Goal: Information Seeking & Learning: Learn about a topic

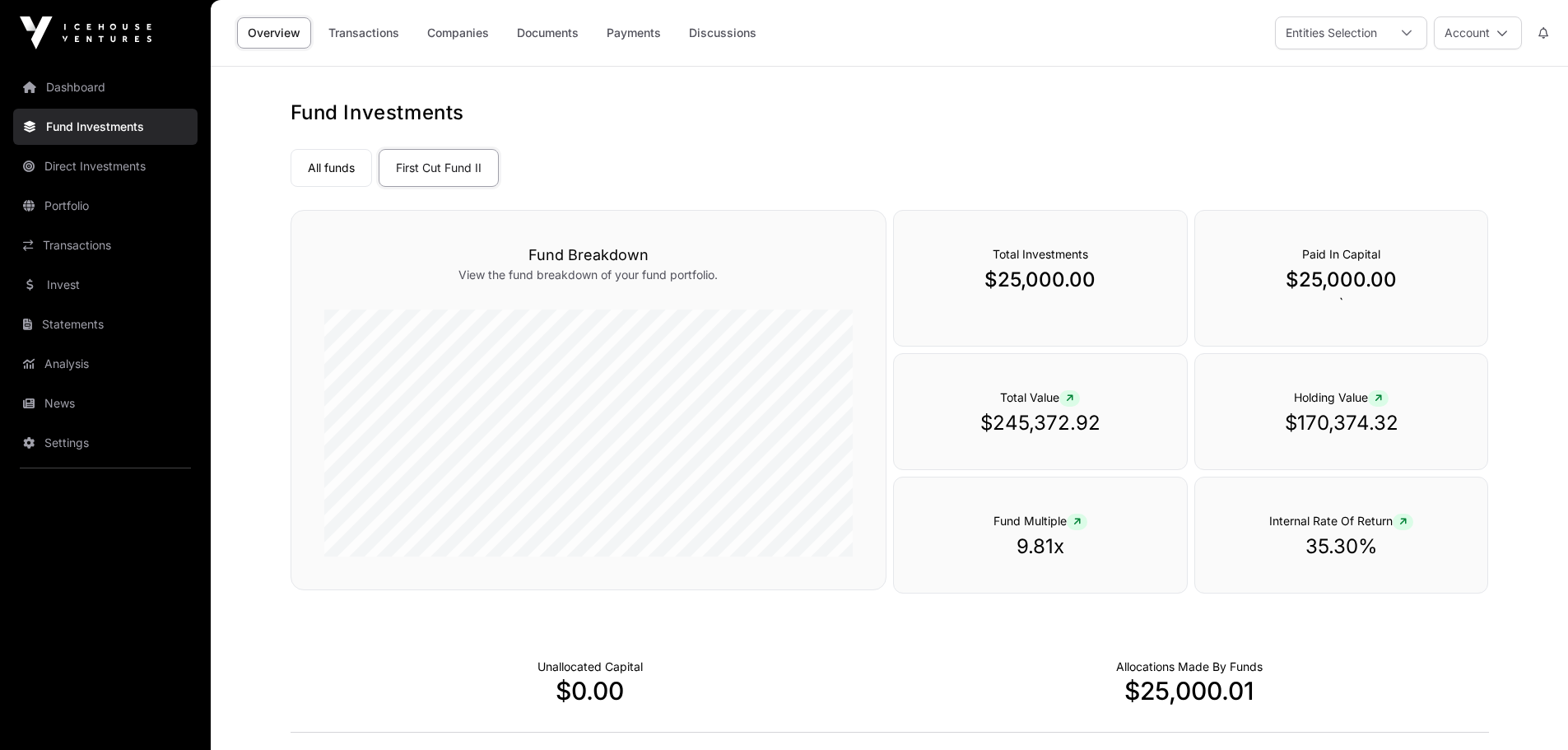
click at [1401, 31] on icon at bounding box center [1406, 33] width 11 height 11
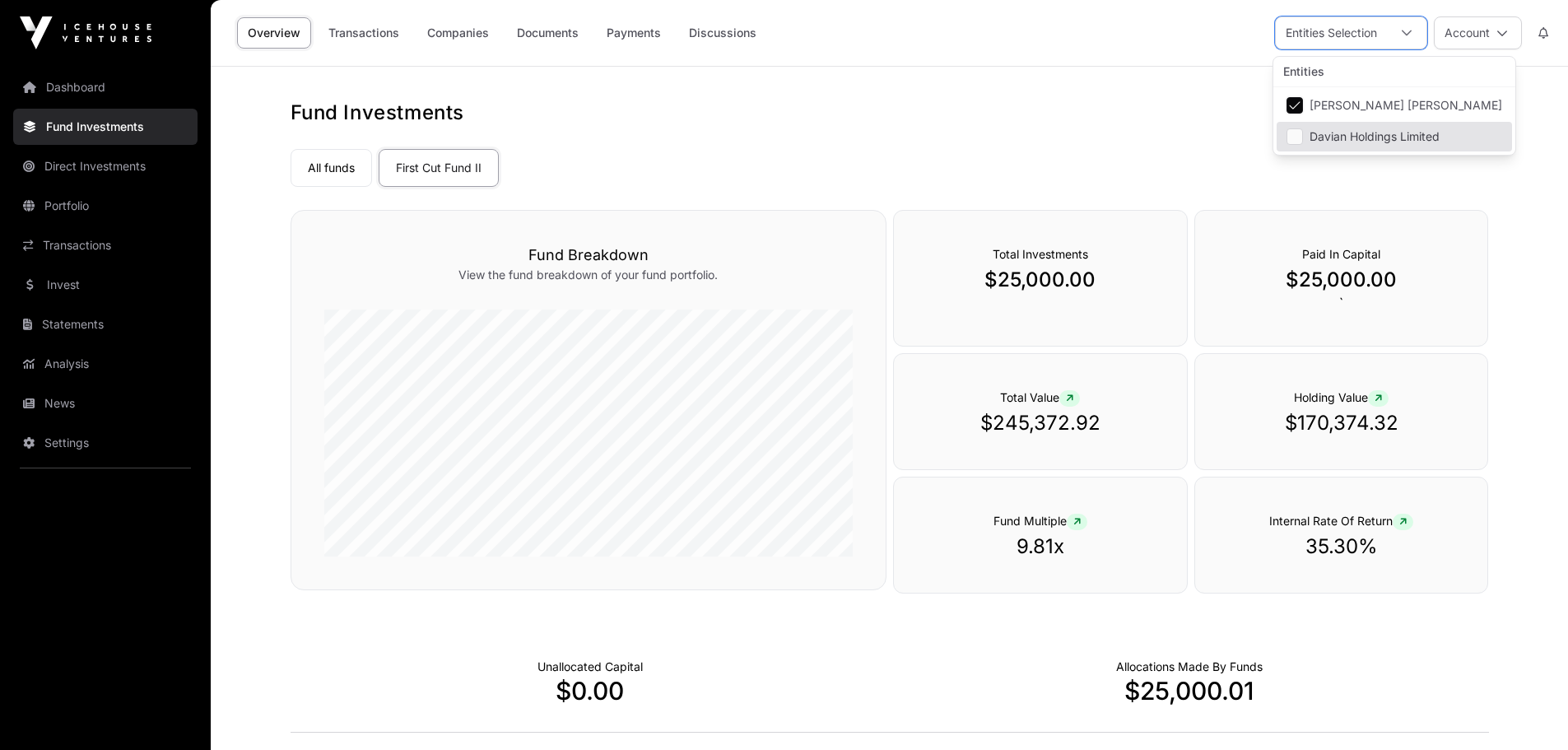
click at [1354, 129] on li "Davian Holdings Limited" at bounding box center [1394, 136] width 235 height 30
click at [1330, 103] on span "[PERSON_NAME] [PERSON_NAME]" at bounding box center [1406, 105] width 193 height 11
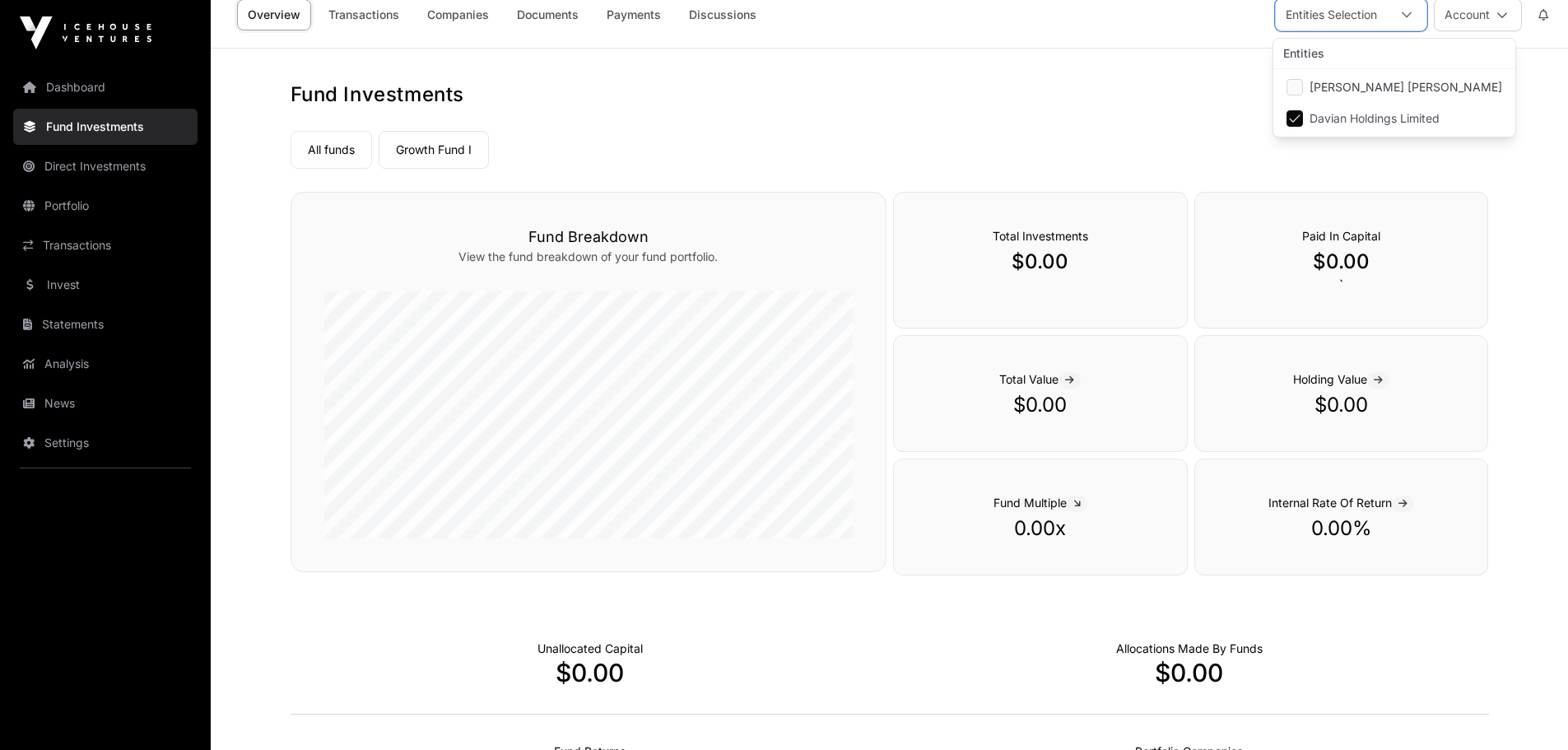
scroll to position [0, 0]
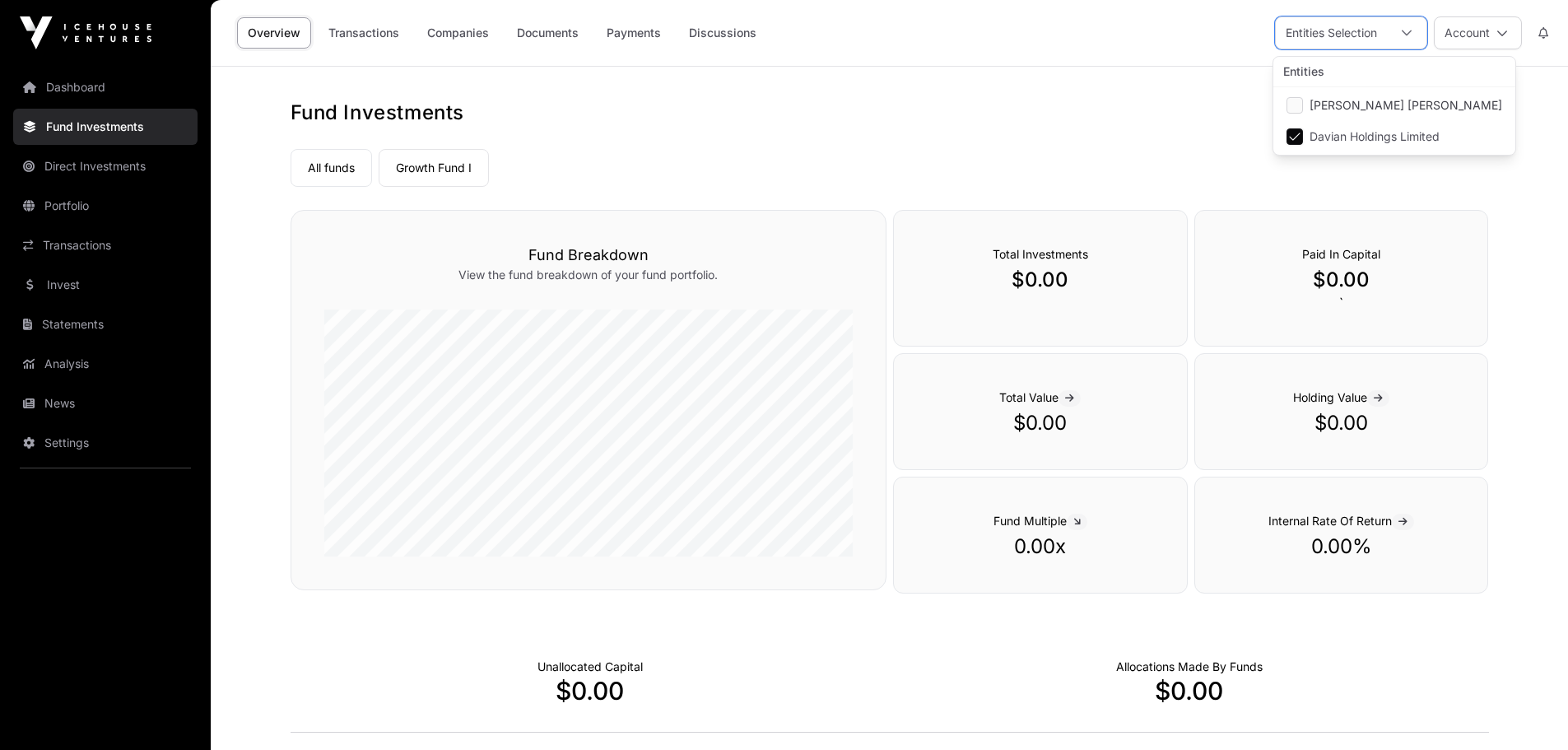
click at [341, 178] on link "All funds" at bounding box center [331, 168] width 81 height 38
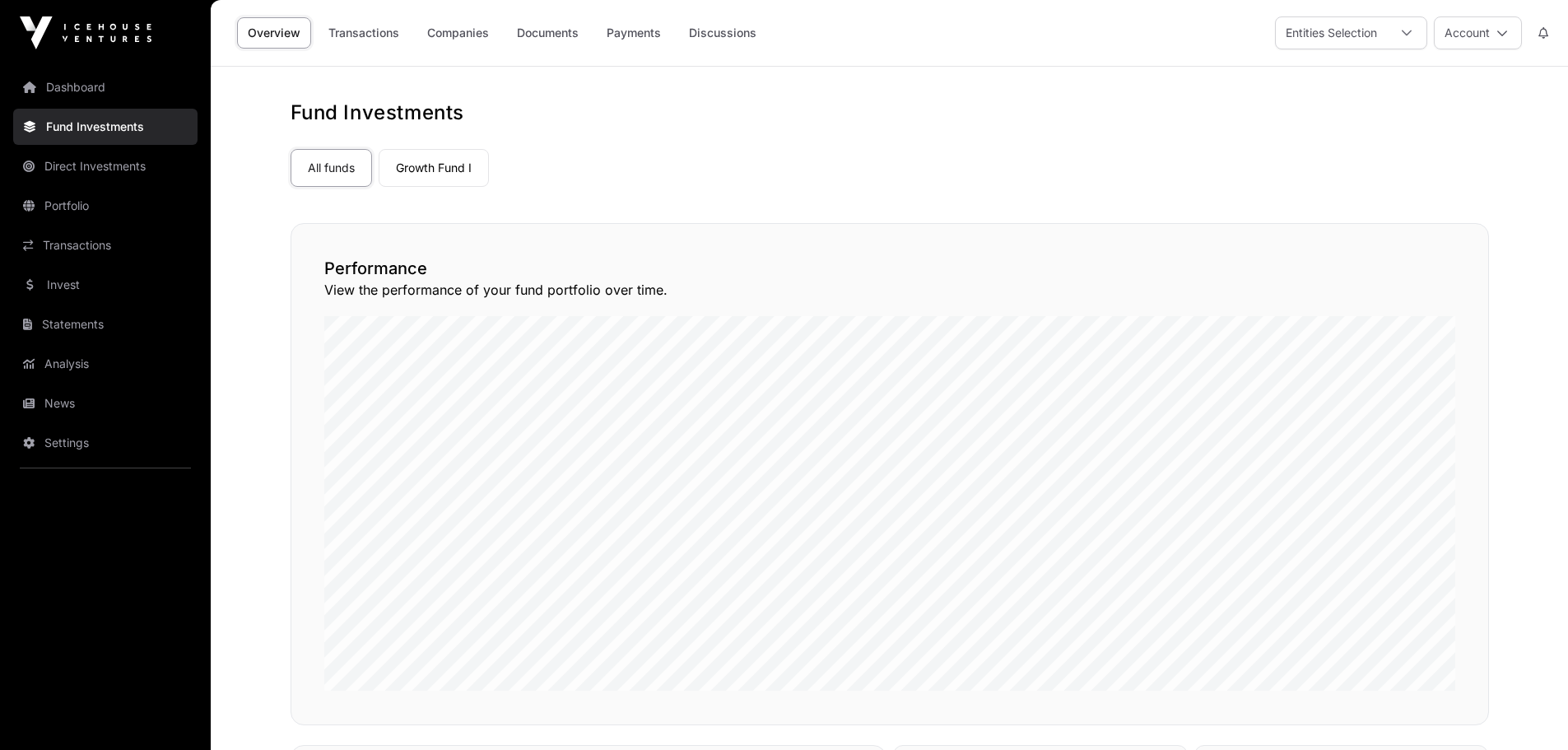
click at [535, 29] on link "Documents" at bounding box center [547, 33] width 83 height 31
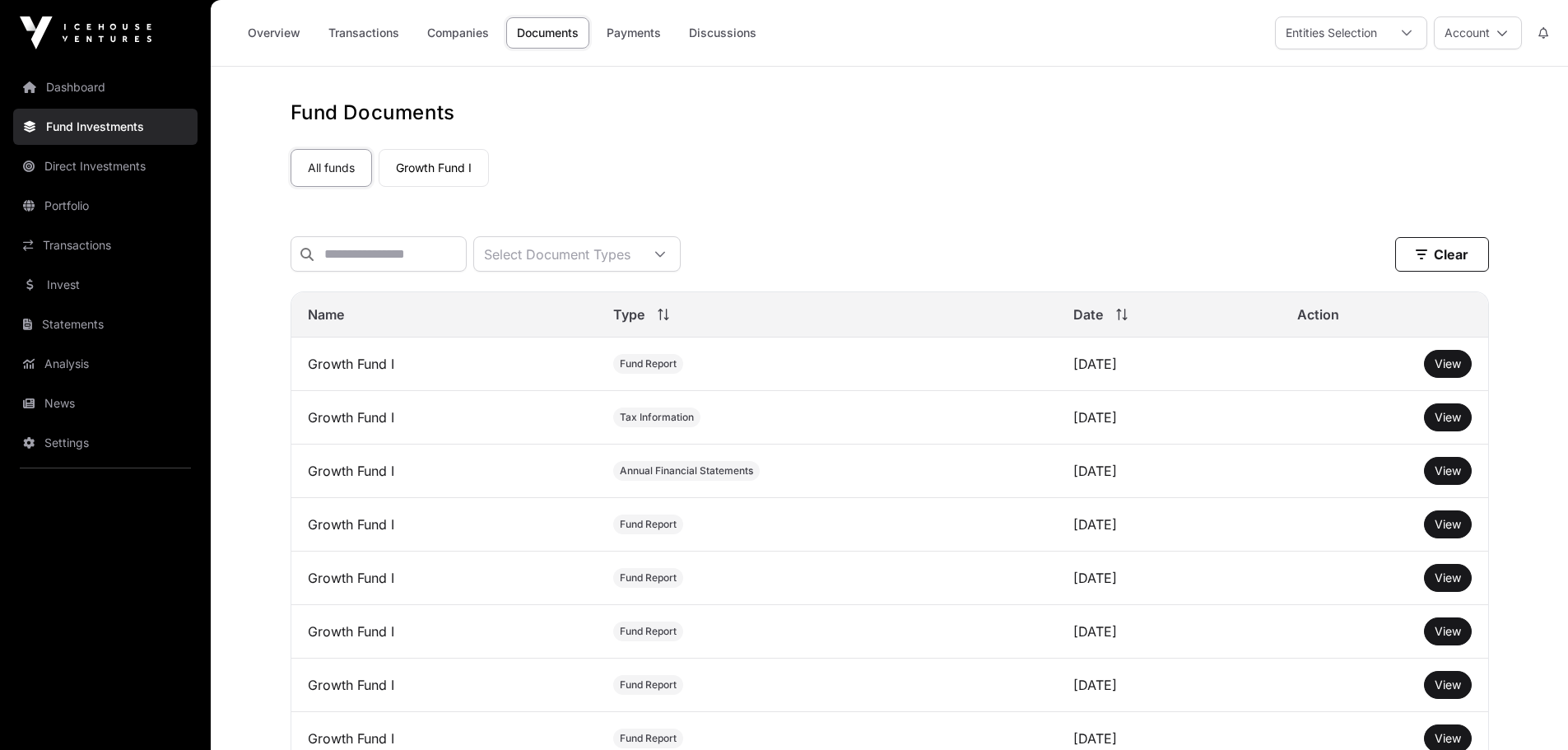
click at [91, 248] on link "Transactions" at bounding box center [105, 245] width 184 height 36
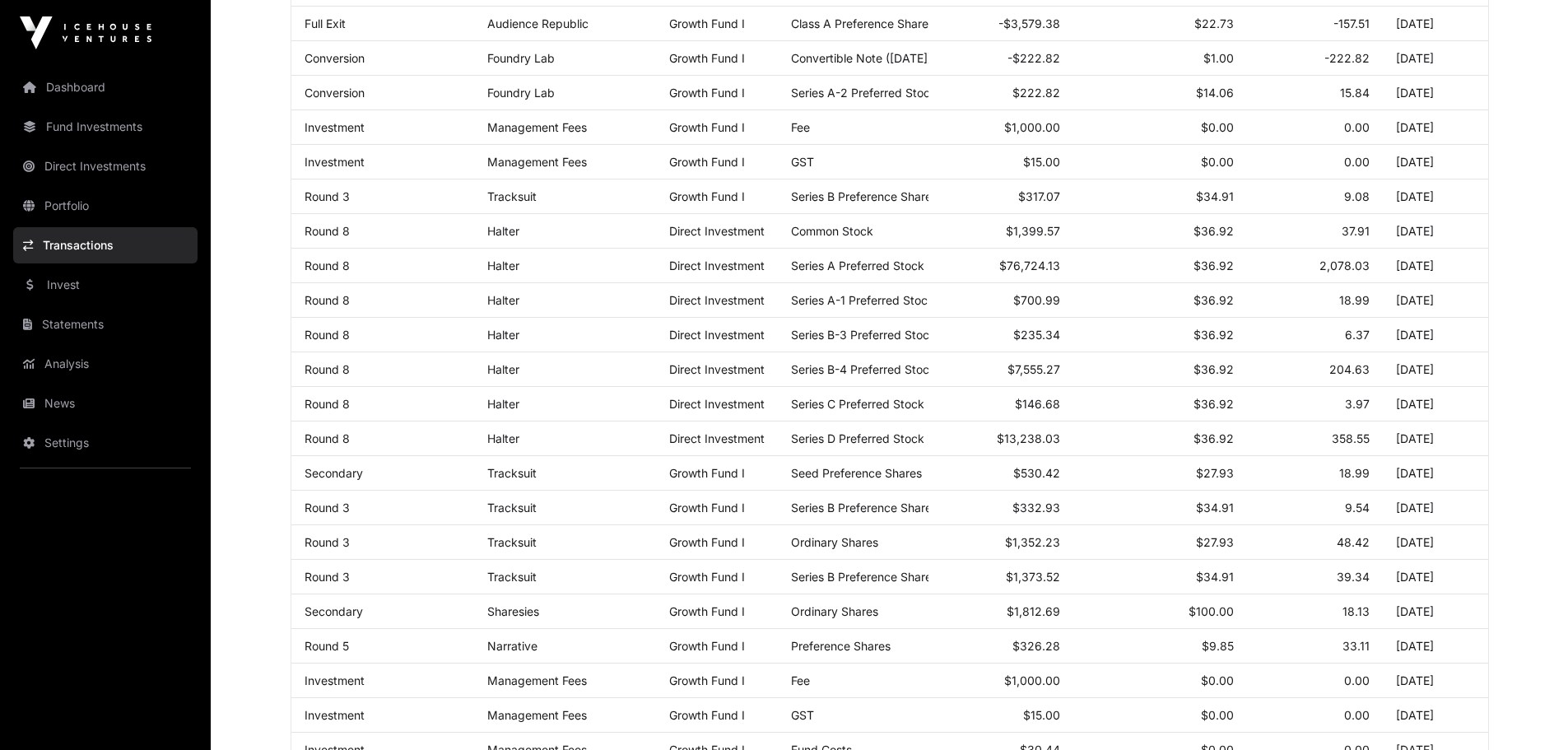
scroll to position [412, 0]
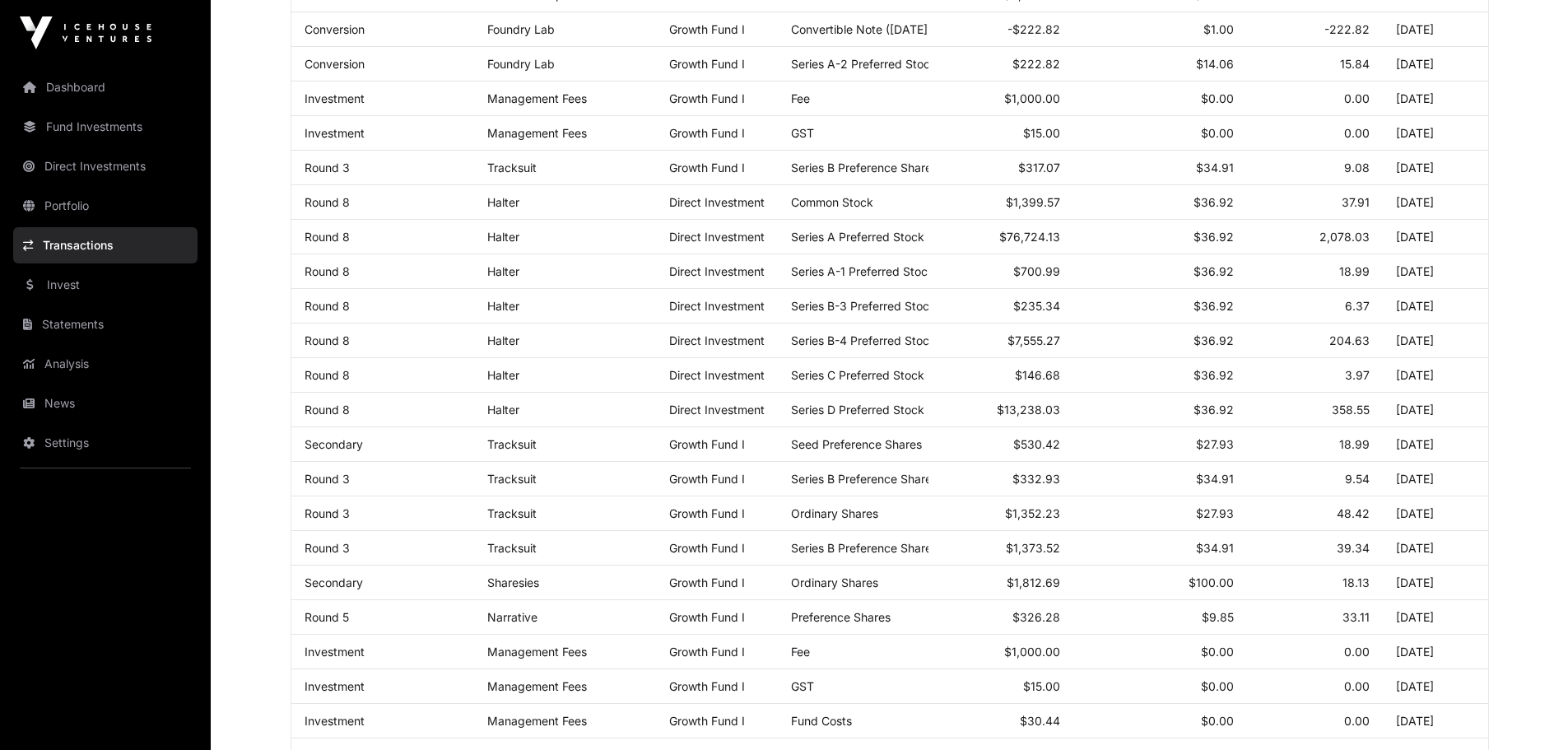
click at [330, 417] on link "Round 8" at bounding box center [327, 409] width 45 height 14
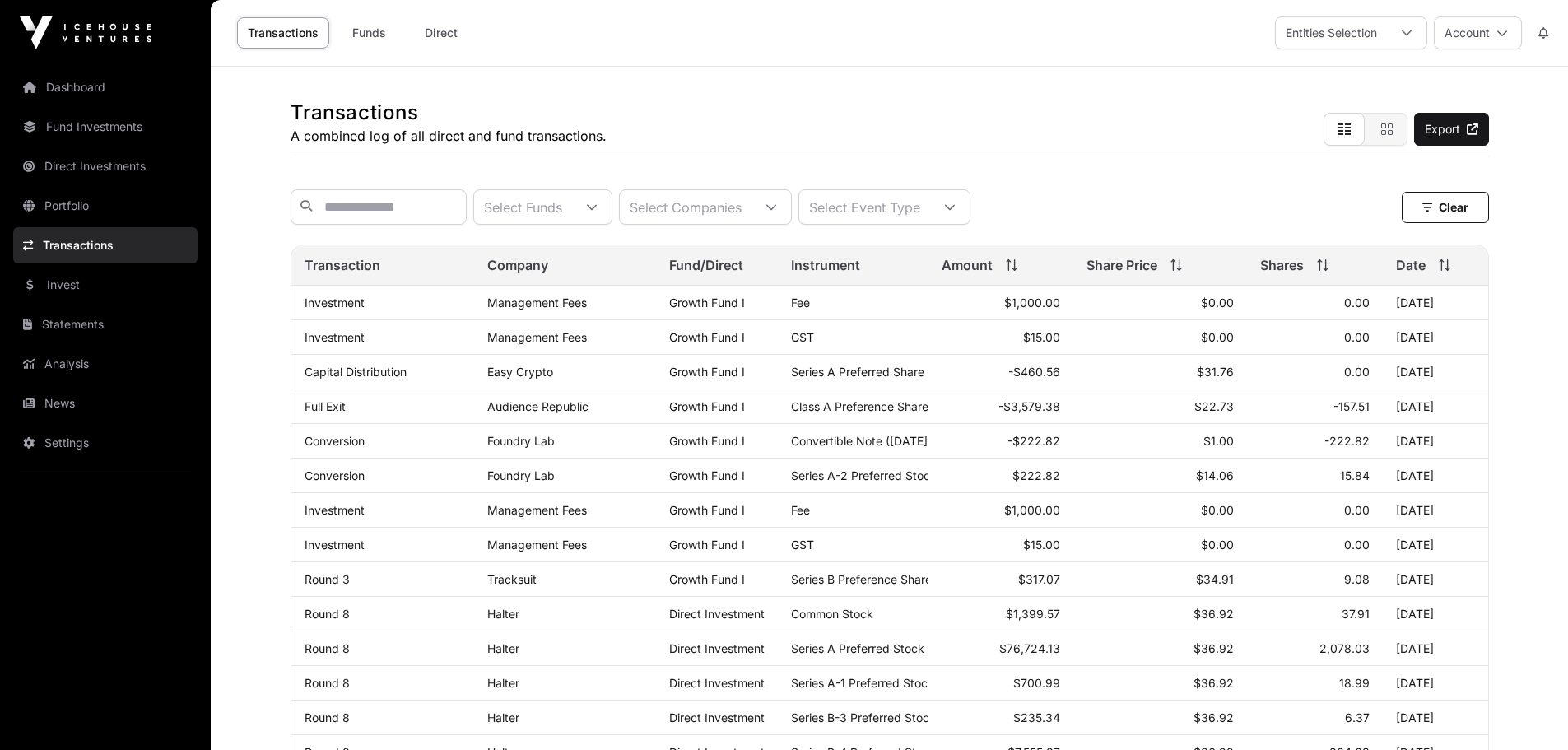
click at [57, 205] on link "Portfolio" at bounding box center [105, 206] width 184 height 36
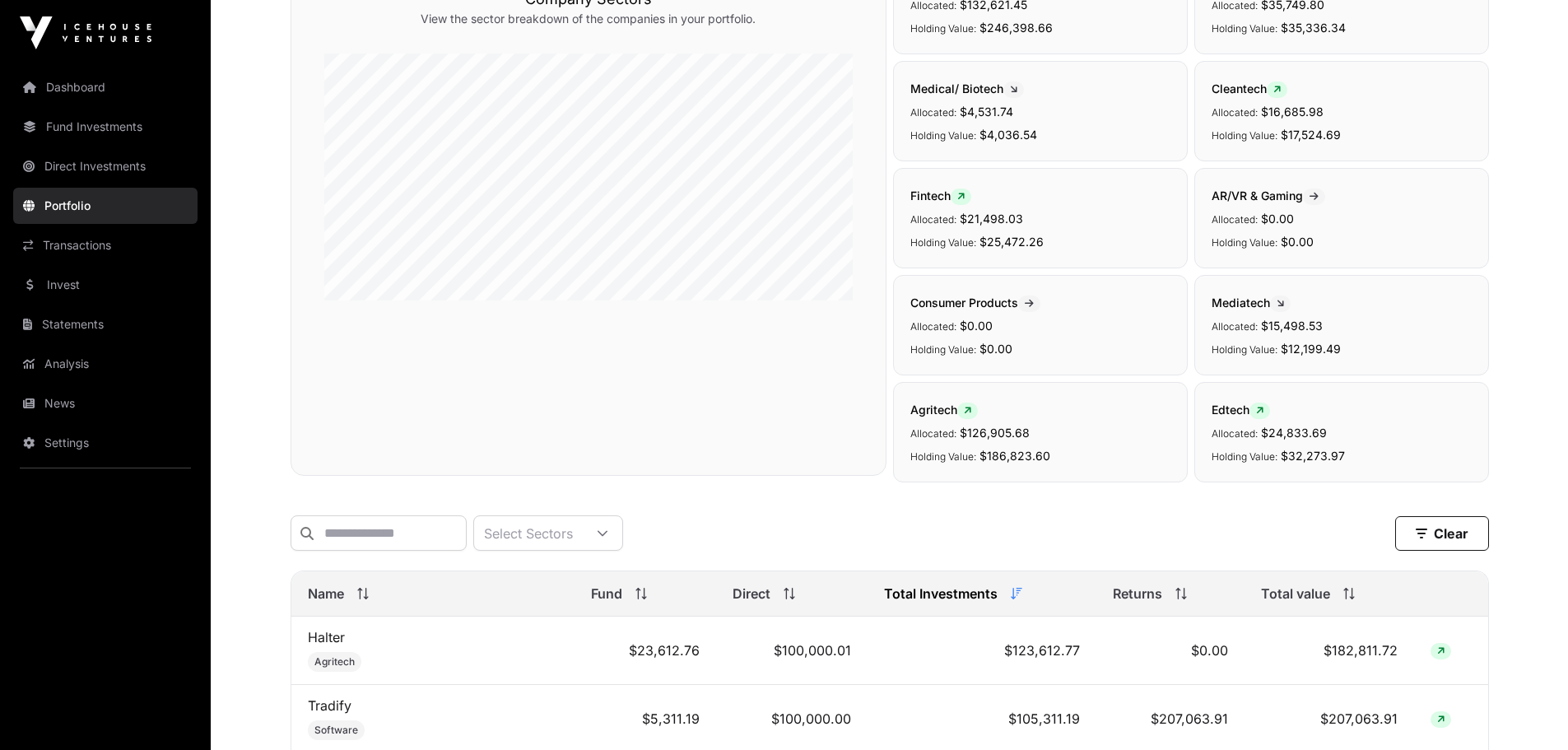
scroll to position [247, 0]
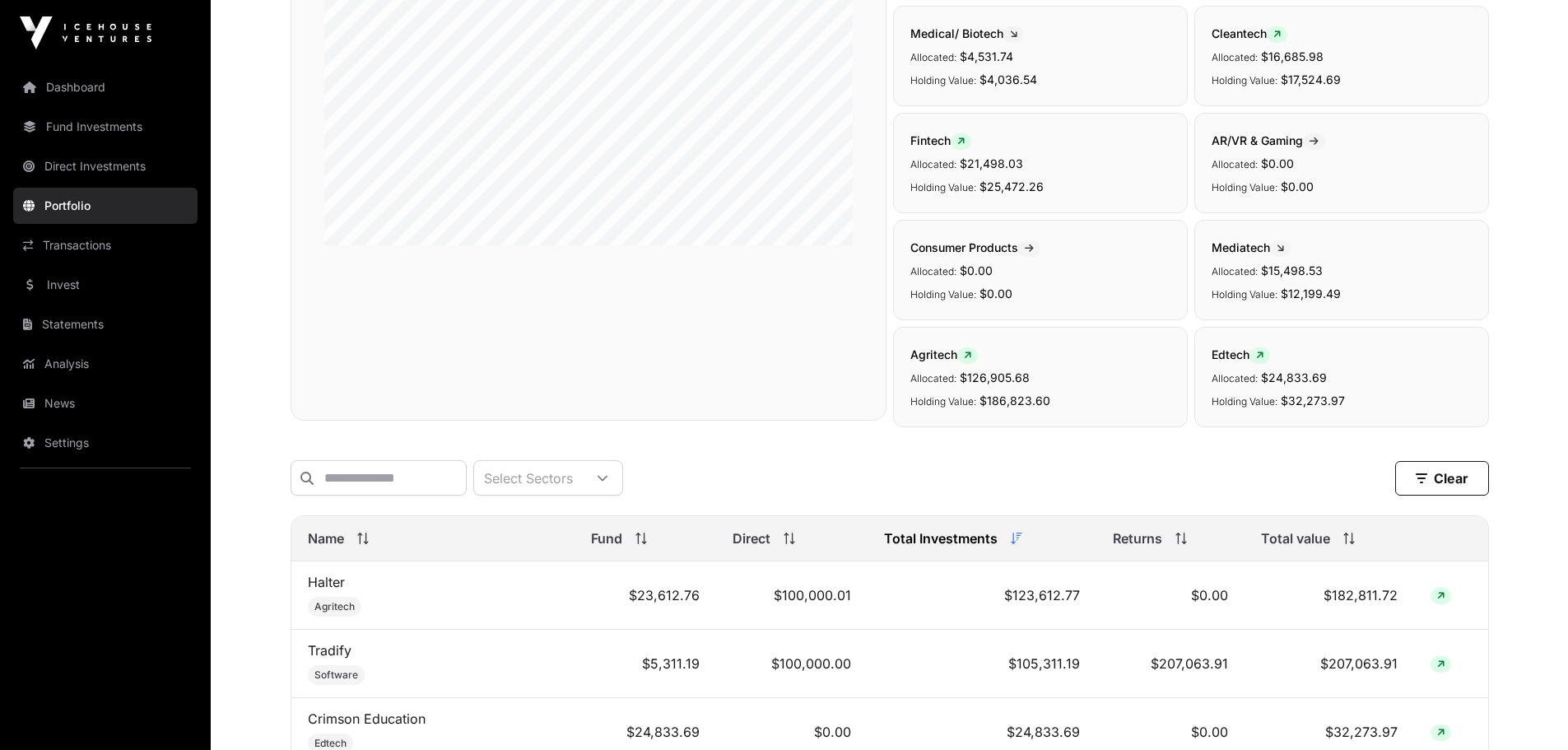
click at [337, 590] on link "Halter" at bounding box center [326, 582] width 37 height 16
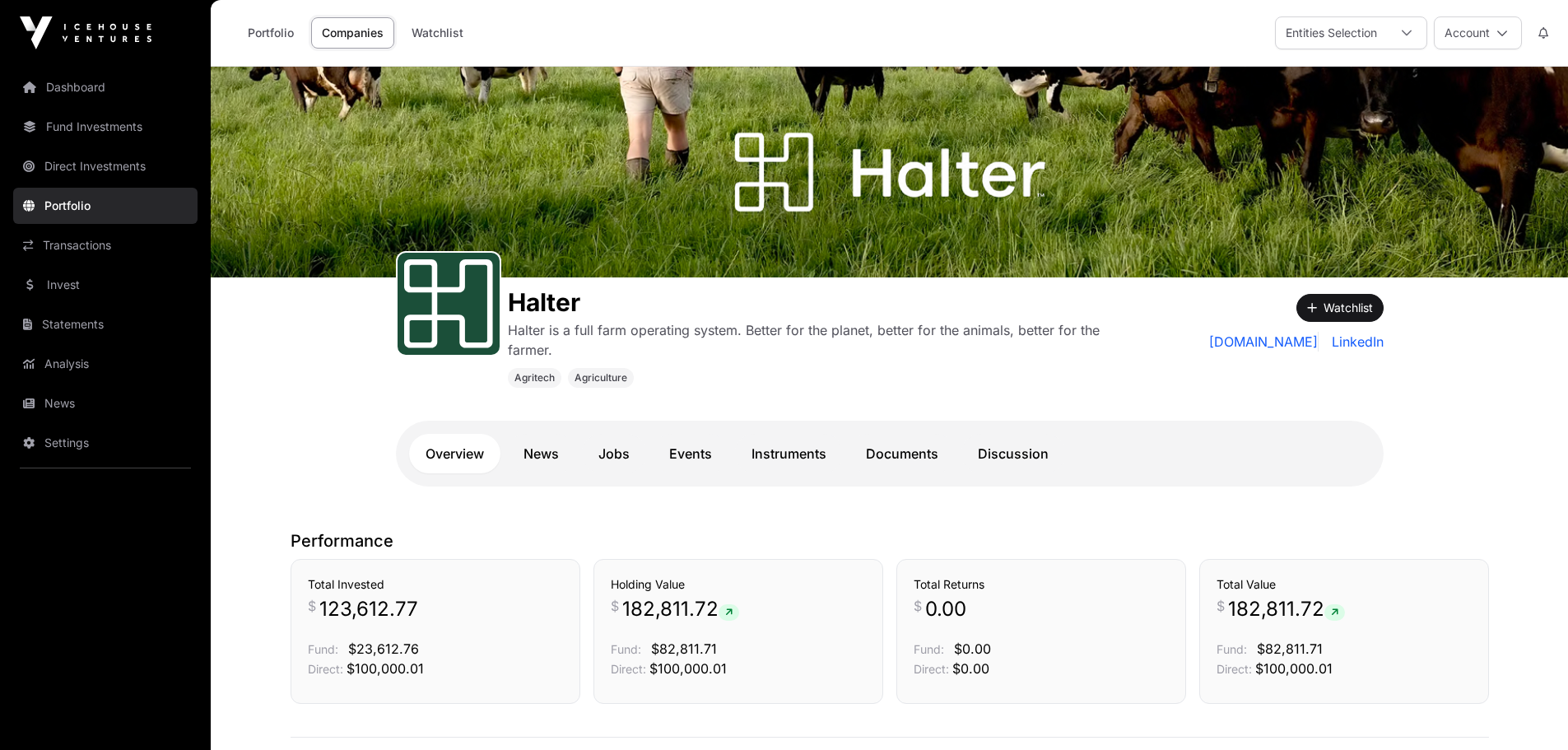
click at [112, 139] on link "Fund Investments" at bounding box center [105, 127] width 184 height 36
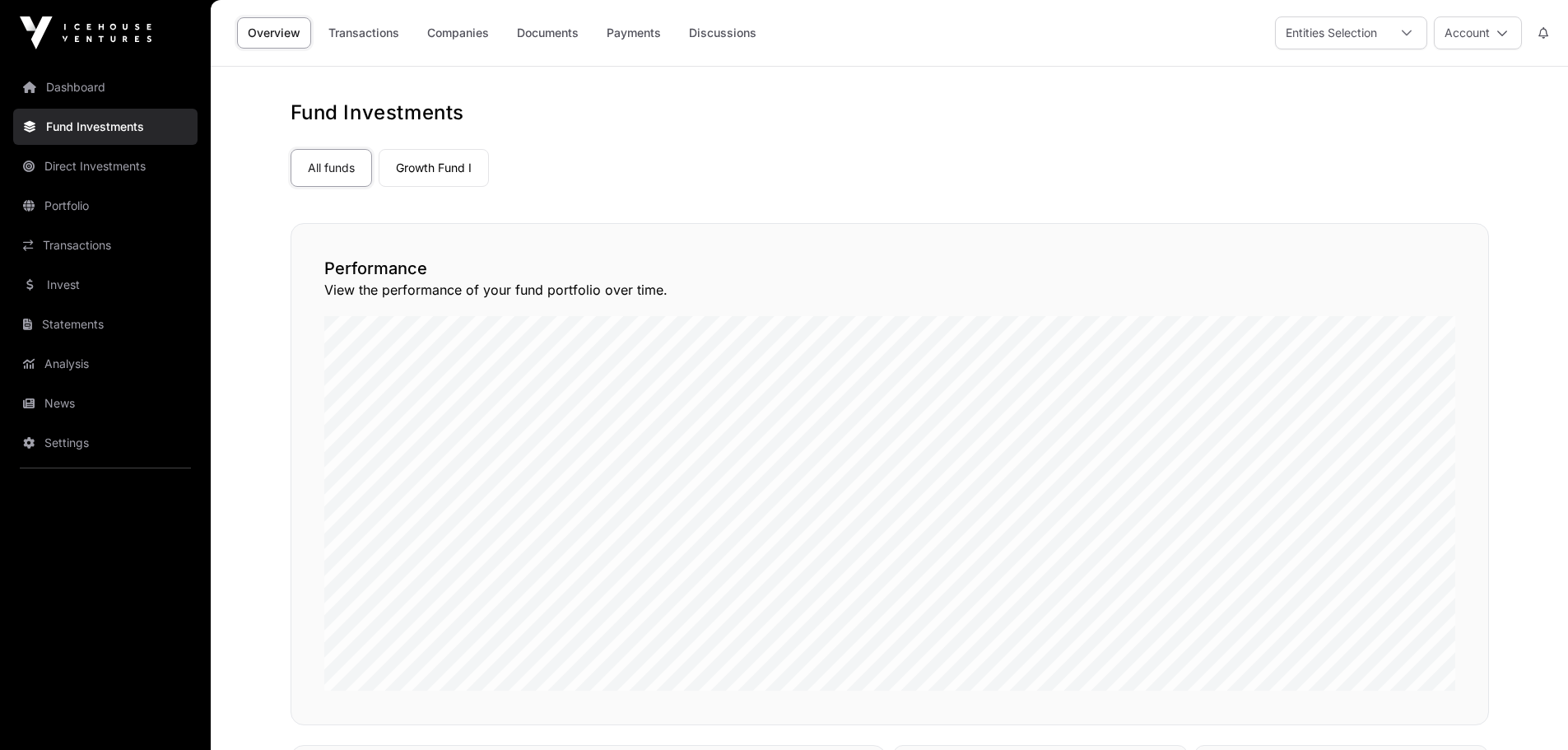
click at [433, 170] on link "Growth Fund I" at bounding box center [433, 168] width 111 height 38
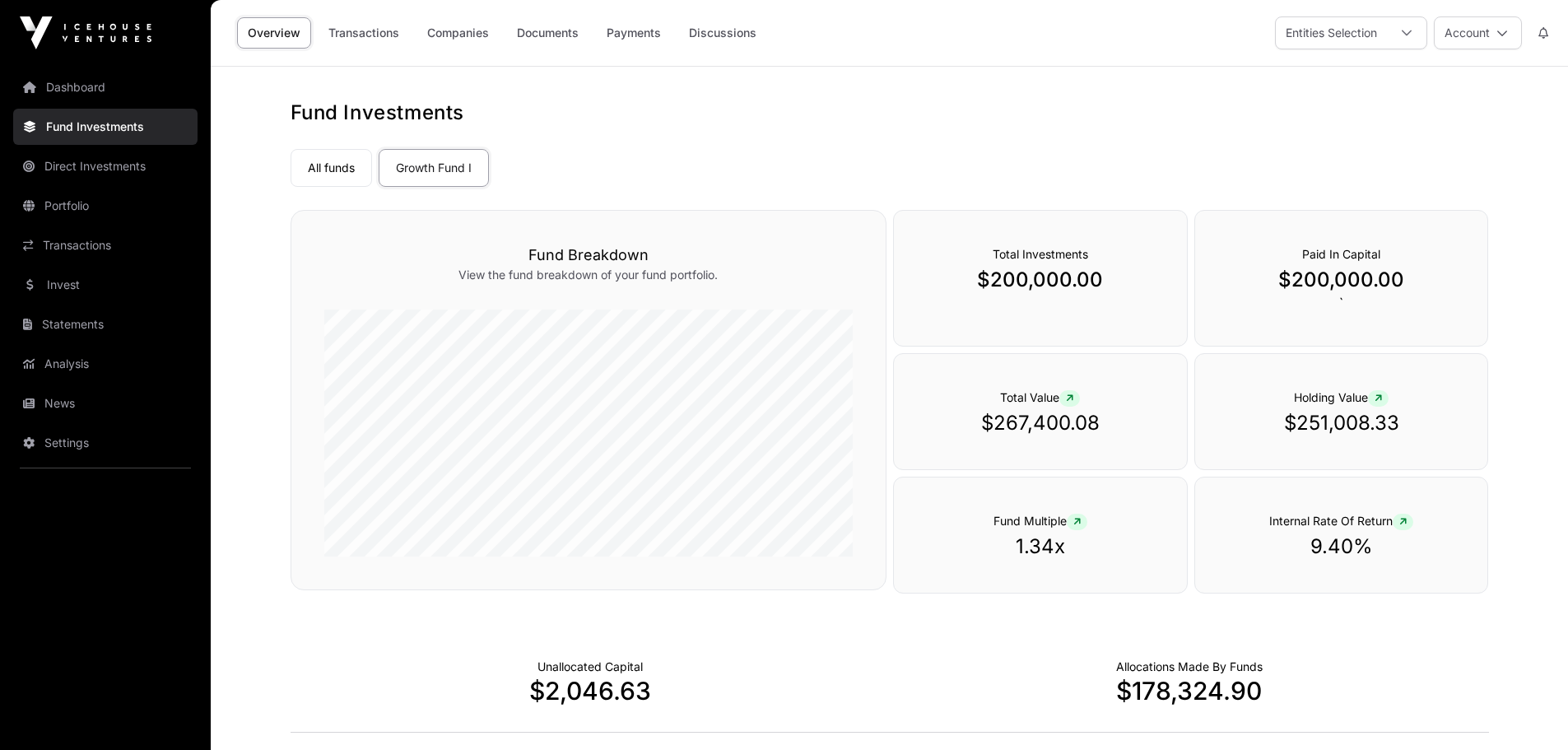
click at [471, 30] on link "Companies" at bounding box center [458, 33] width 83 height 31
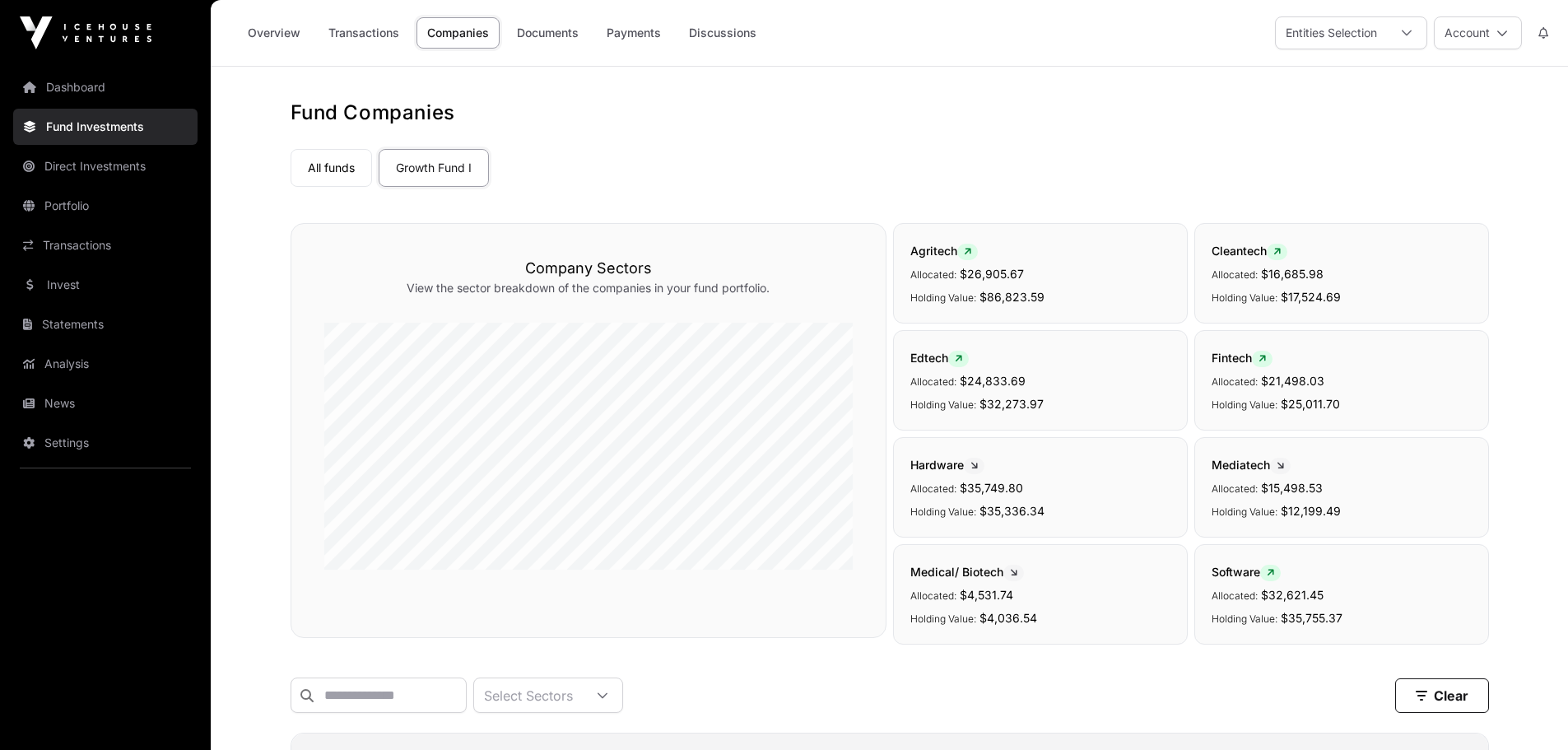
click at [426, 179] on link "Growth Fund I" at bounding box center [433, 168] width 111 height 38
click at [437, 168] on link "Growth Fund I" at bounding box center [433, 168] width 111 height 38
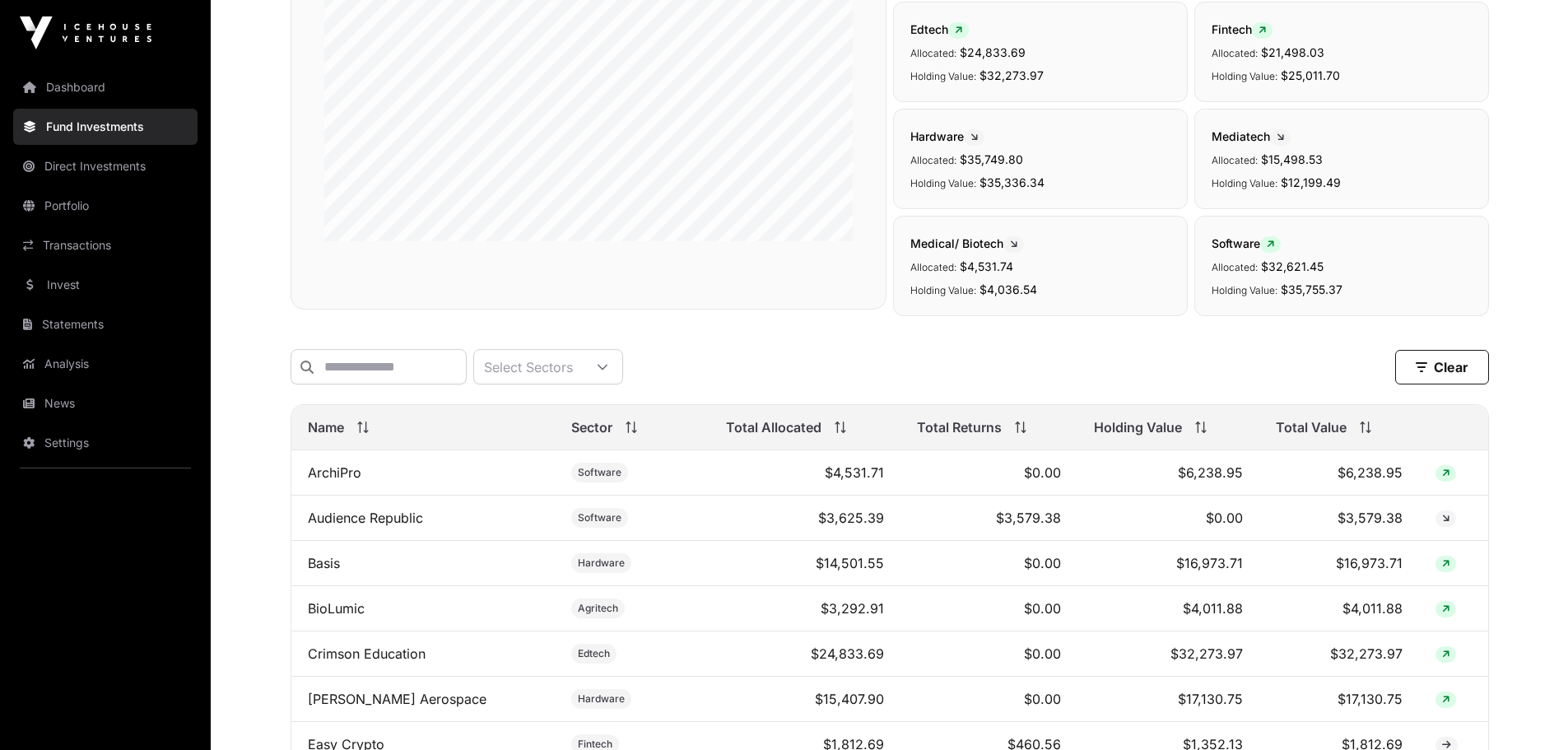
scroll to position [330, 0]
click at [608, 367] on icon at bounding box center [602, 366] width 11 height 11
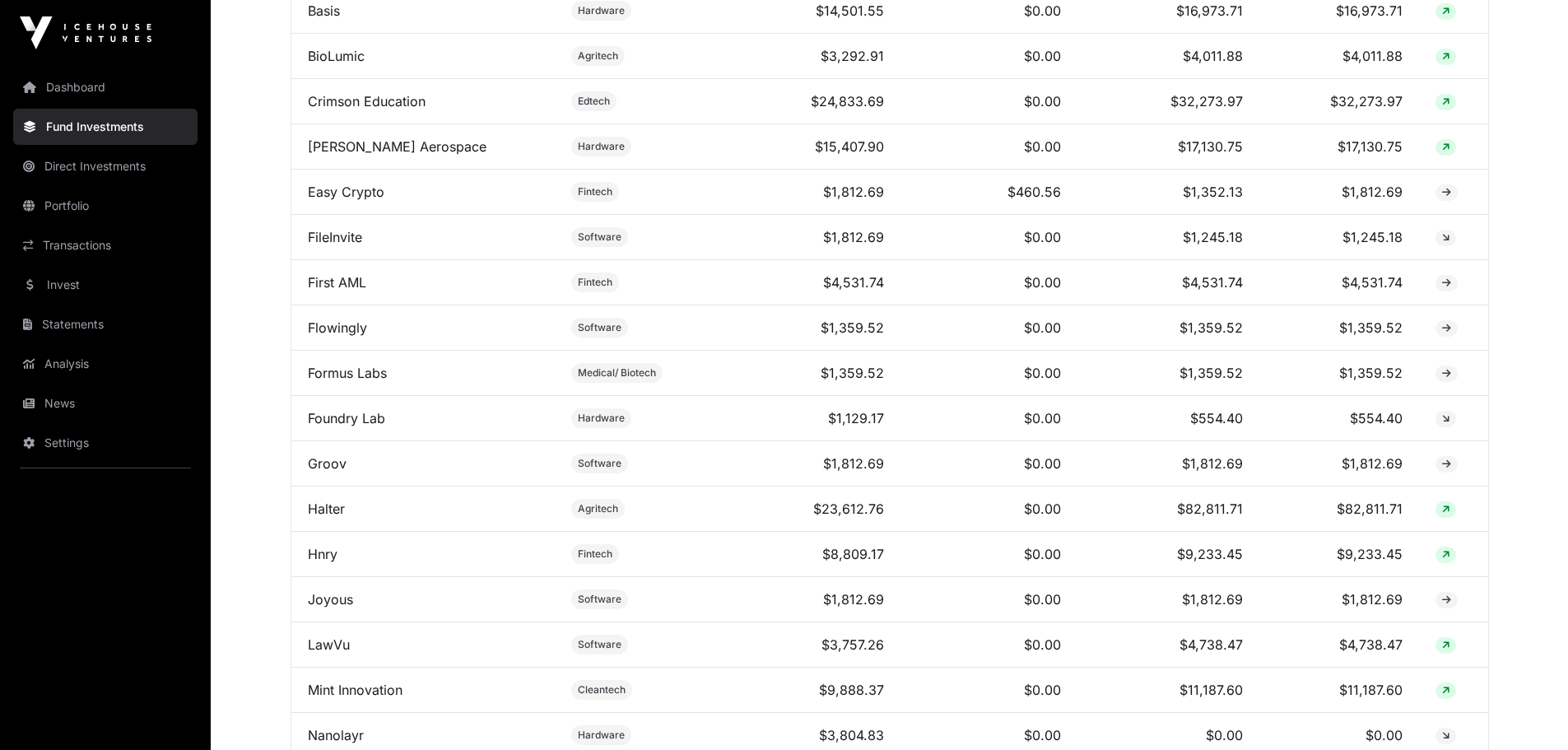
scroll to position [906, 0]
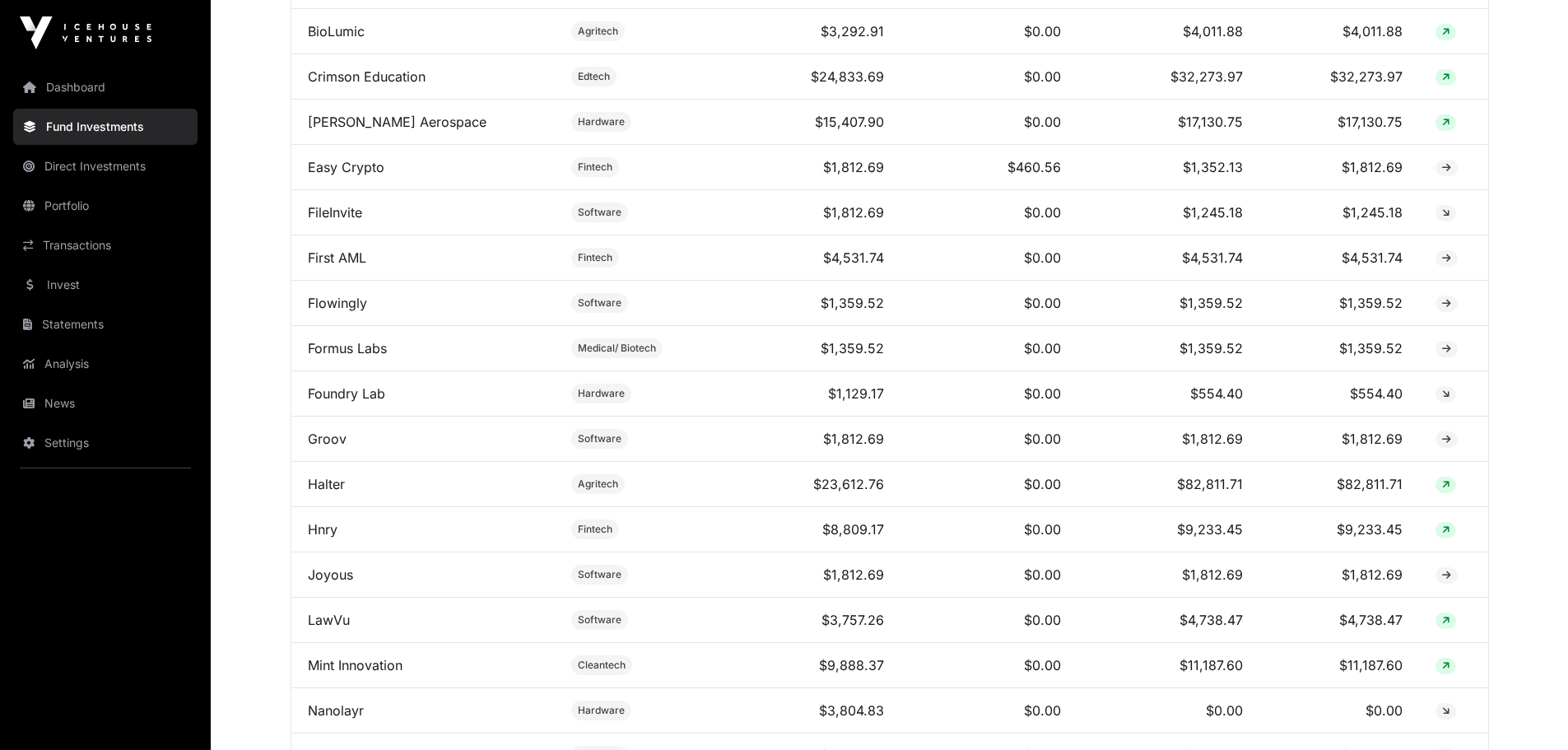
click at [332, 493] on link "Halter" at bounding box center [326, 484] width 37 height 16
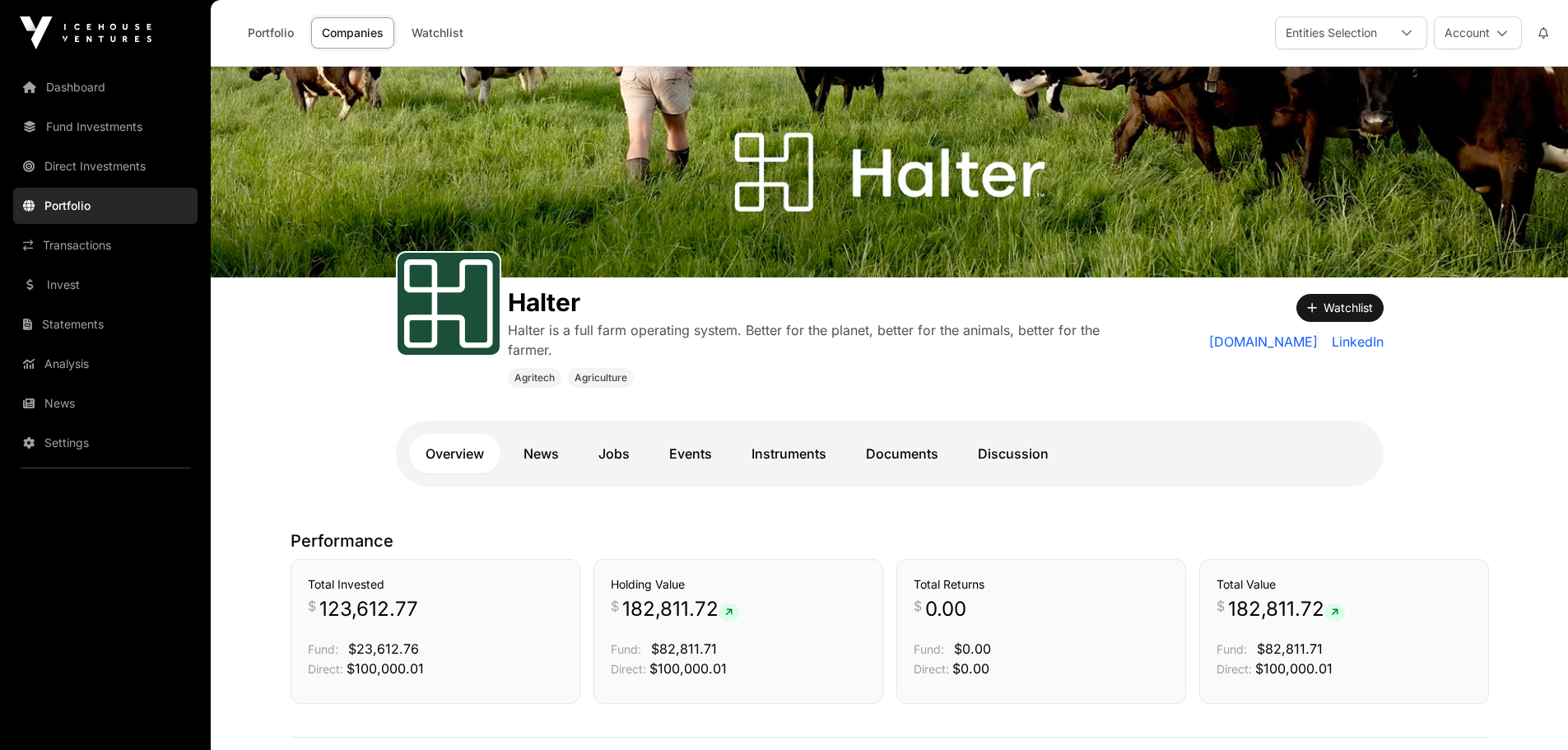
click at [1499, 34] on icon at bounding box center [1501, 33] width 11 height 11
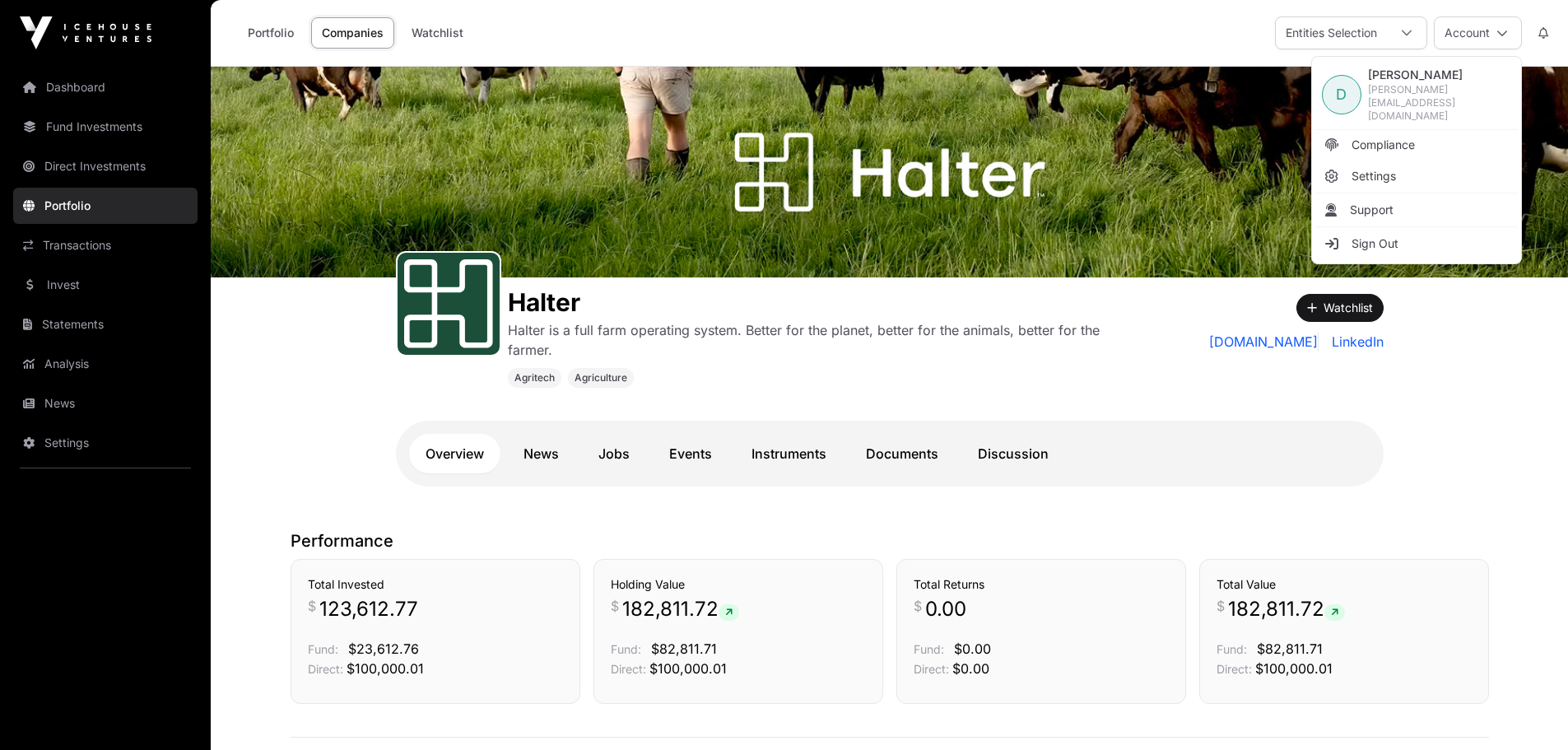
click at [1363, 235] on span "Sign Out" at bounding box center [1375, 243] width 47 height 16
